Goal: Check status: Check status

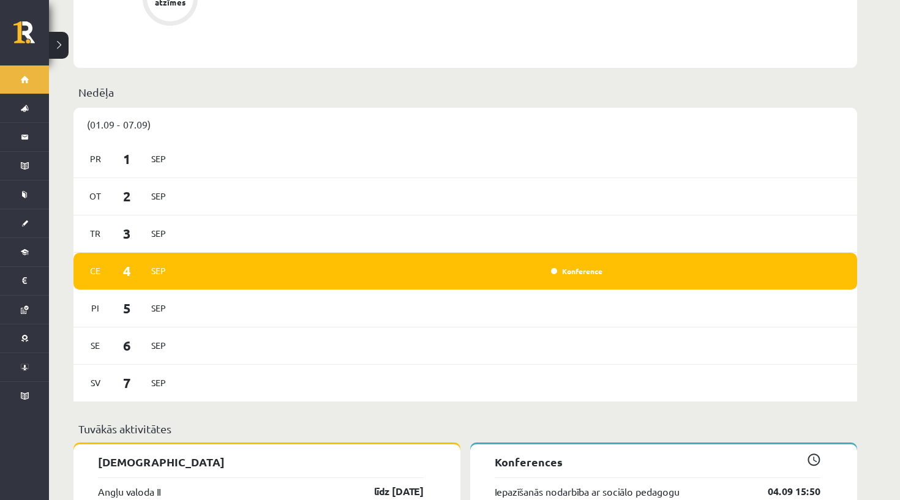
scroll to position [1056, 0]
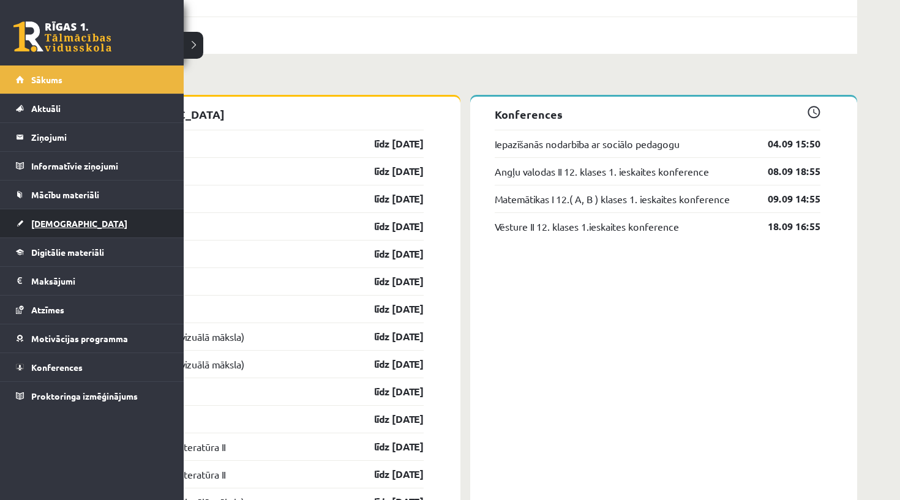
click at [58, 214] on link "[DEMOGRAPHIC_DATA]" at bounding box center [92, 223] width 152 height 28
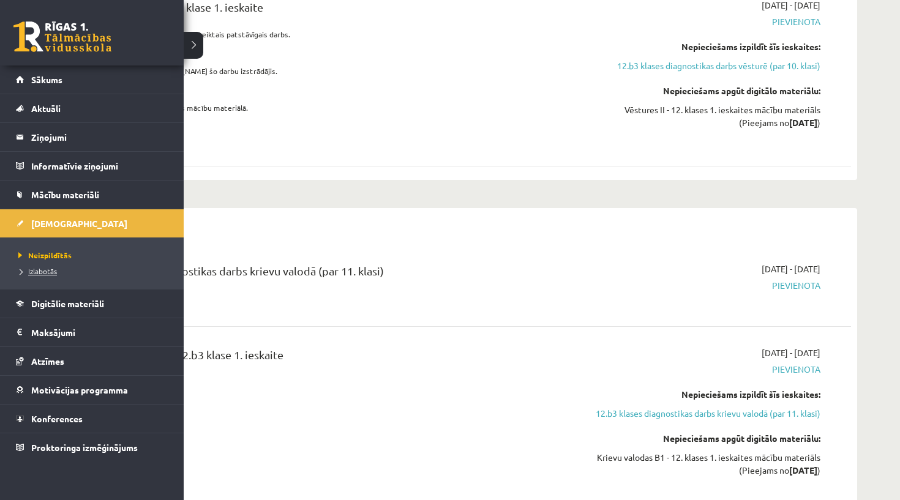
click at [39, 273] on span "Izlabotās" at bounding box center [36, 271] width 42 height 10
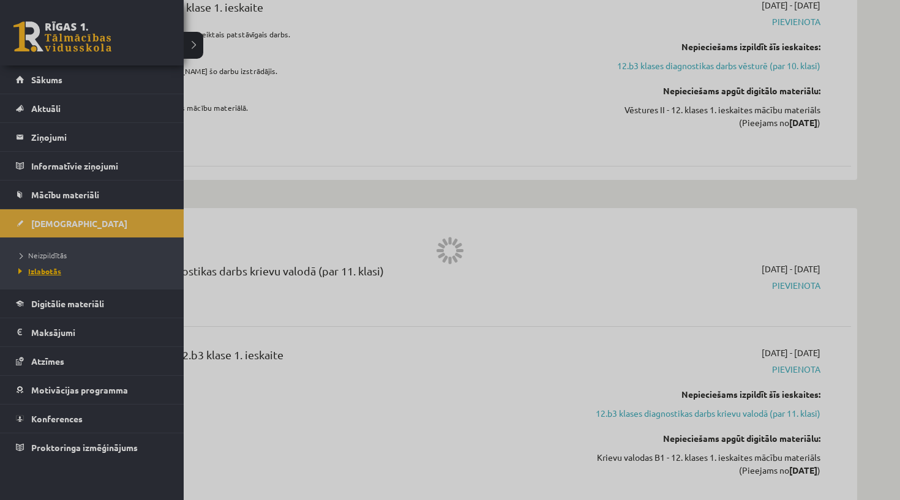
scroll to position [26, 0]
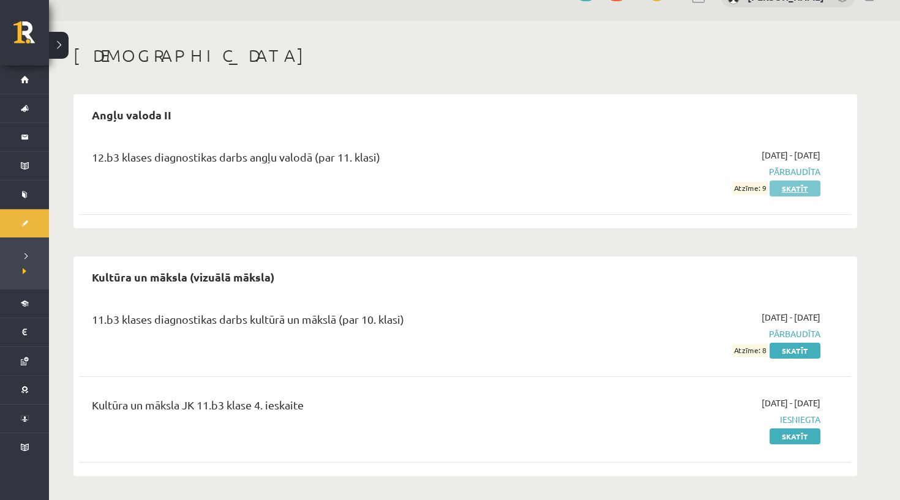
click at [791, 189] on link "Skatīt" at bounding box center [795, 189] width 51 height 16
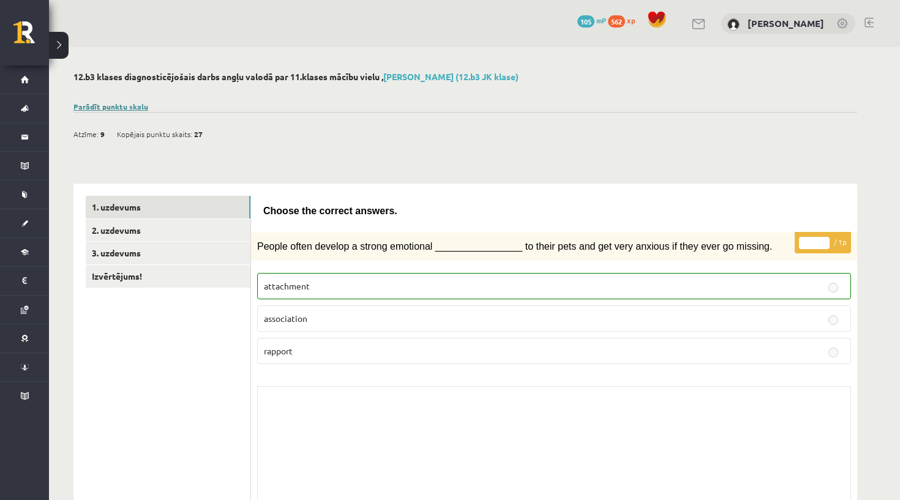
click at [111, 107] on link "Parādīt punktu skalu" at bounding box center [110, 107] width 75 height 10
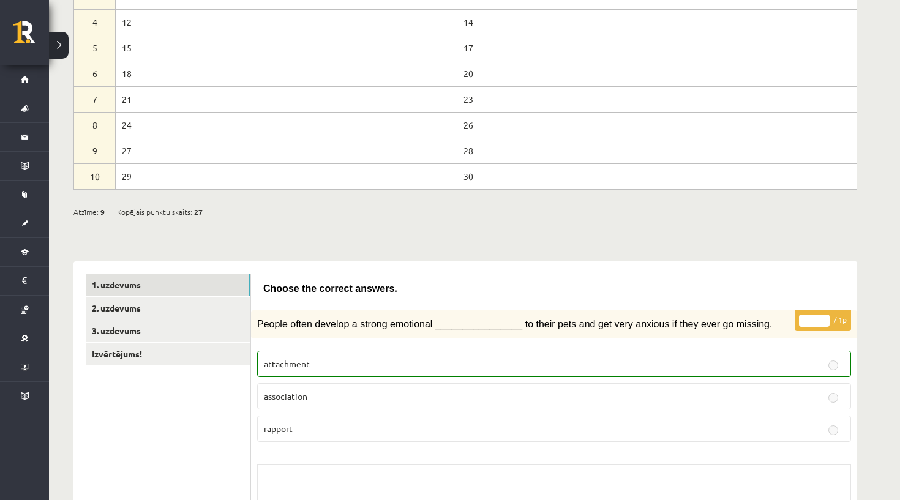
scroll to position [214, 0]
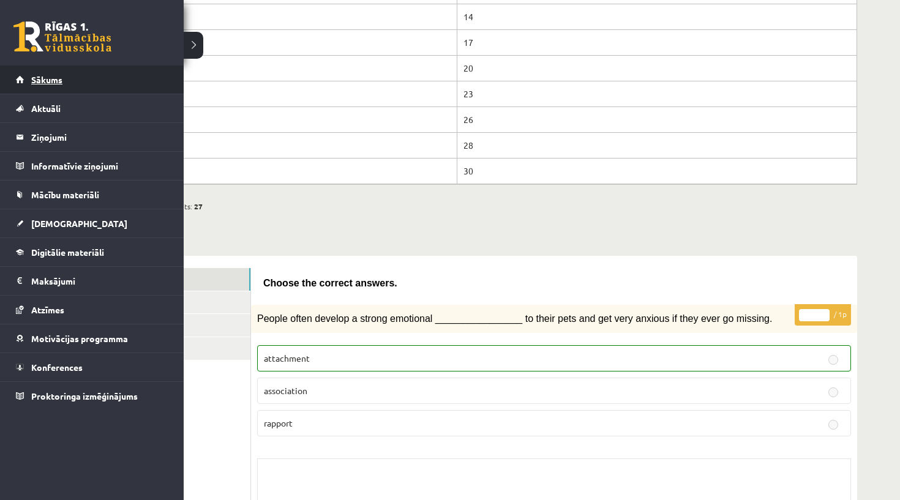
click at [73, 85] on link "Sākums" at bounding box center [92, 80] width 152 height 28
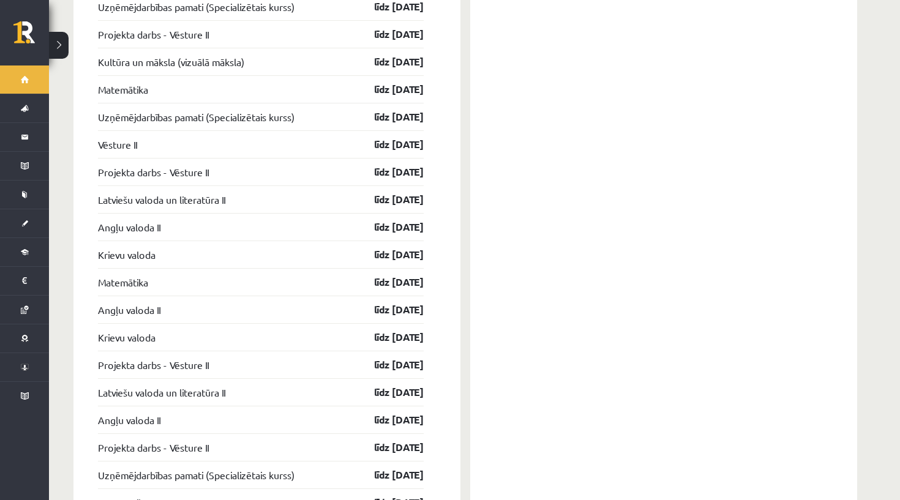
scroll to position [1674, 0]
